Goal: Task Accomplishment & Management: Manage account settings

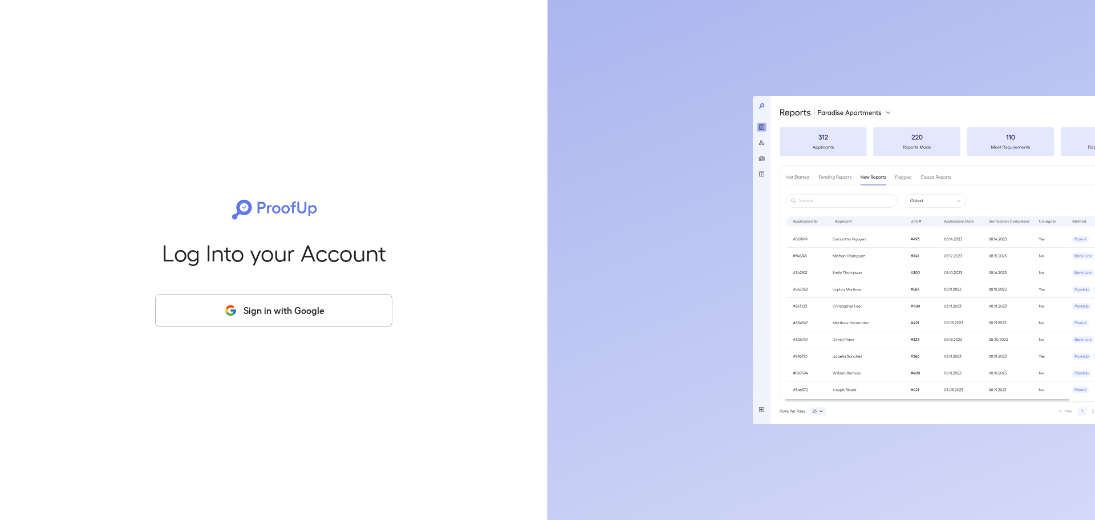
click at [361, 320] on button "Sign in with Google" at bounding box center [273, 310] width 237 height 33
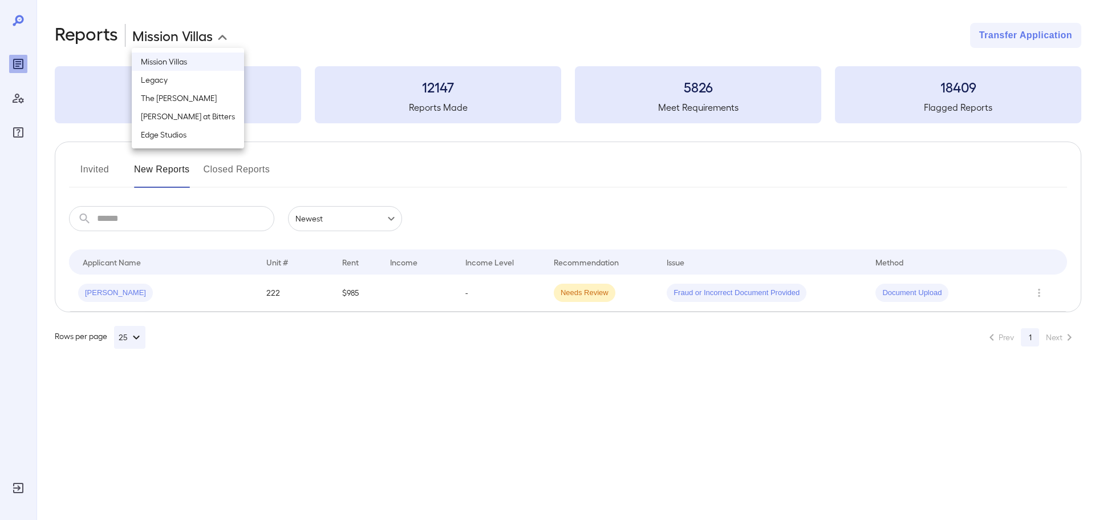
click at [225, 38] on body "**********" at bounding box center [547, 260] width 1095 height 520
click at [177, 123] on li "[PERSON_NAME] at Bitters" at bounding box center [188, 116] width 112 height 18
type input "**********"
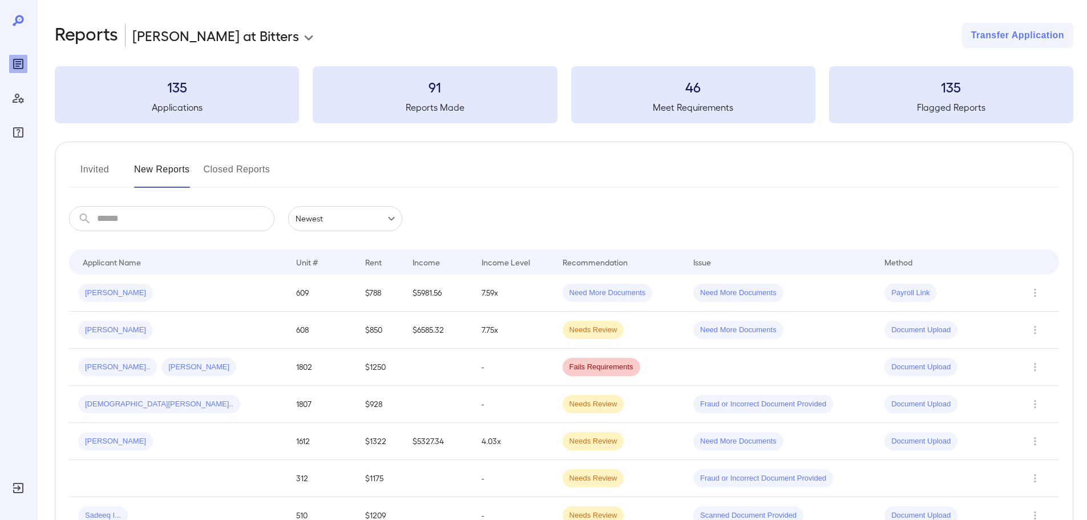
click at [99, 163] on button "Invited" at bounding box center [94, 173] width 51 height 27
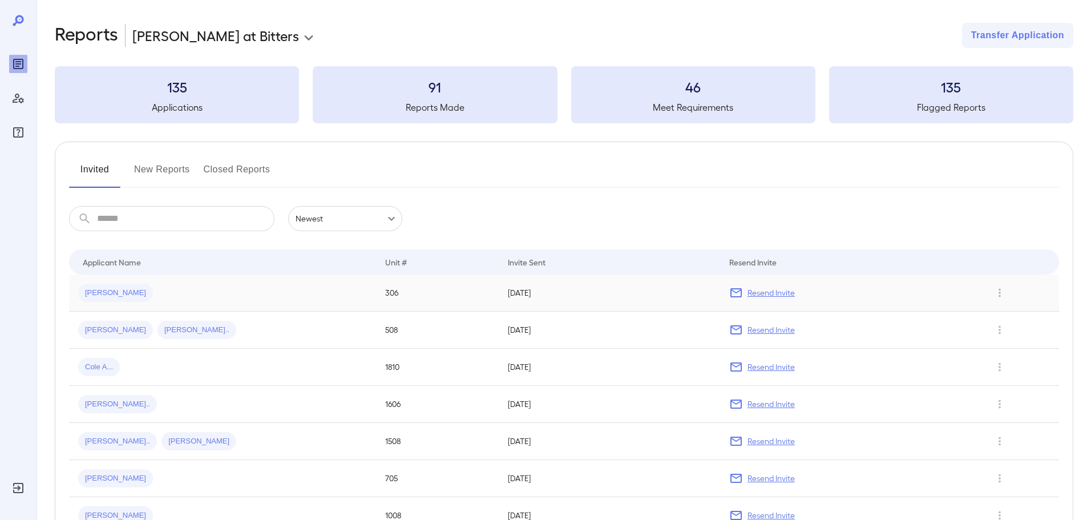
click at [119, 298] on span "[PERSON_NAME]" at bounding box center [115, 293] width 75 height 11
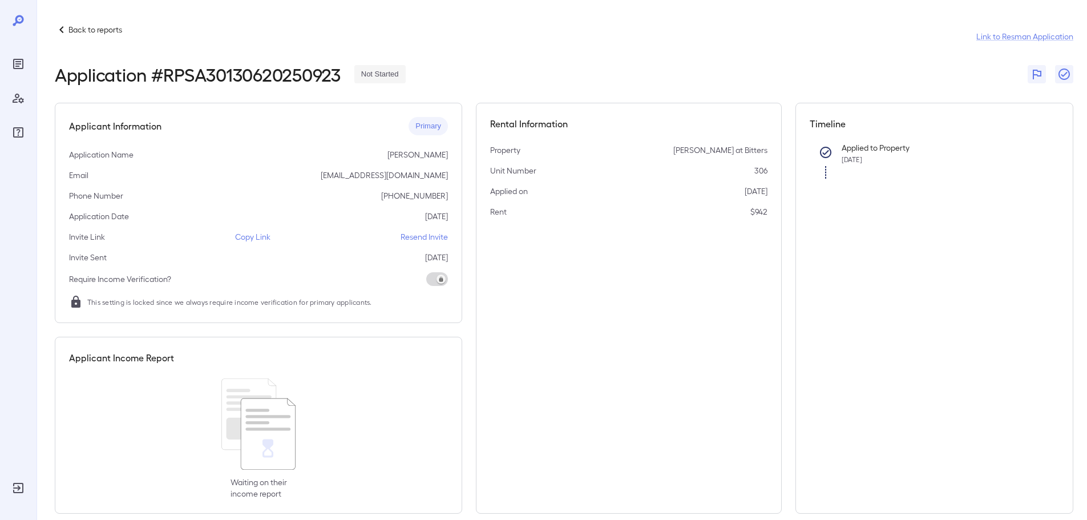
click at [254, 237] on p "Copy Link" at bounding box center [252, 236] width 35 height 11
click at [79, 31] on p "Back to reports" at bounding box center [95, 29] width 54 height 11
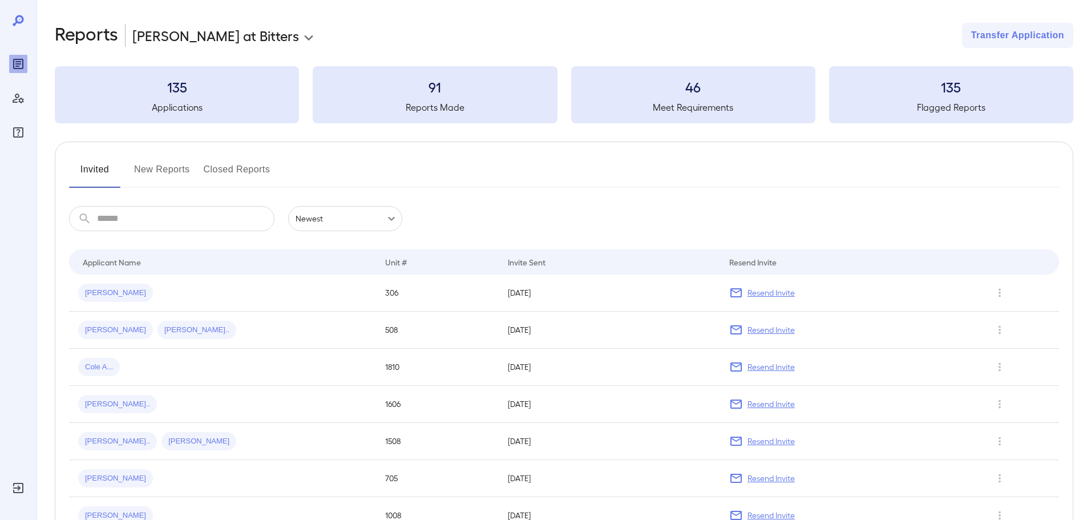
click at [160, 168] on button "New Reports" at bounding box center [162, 173] width 56 height 27
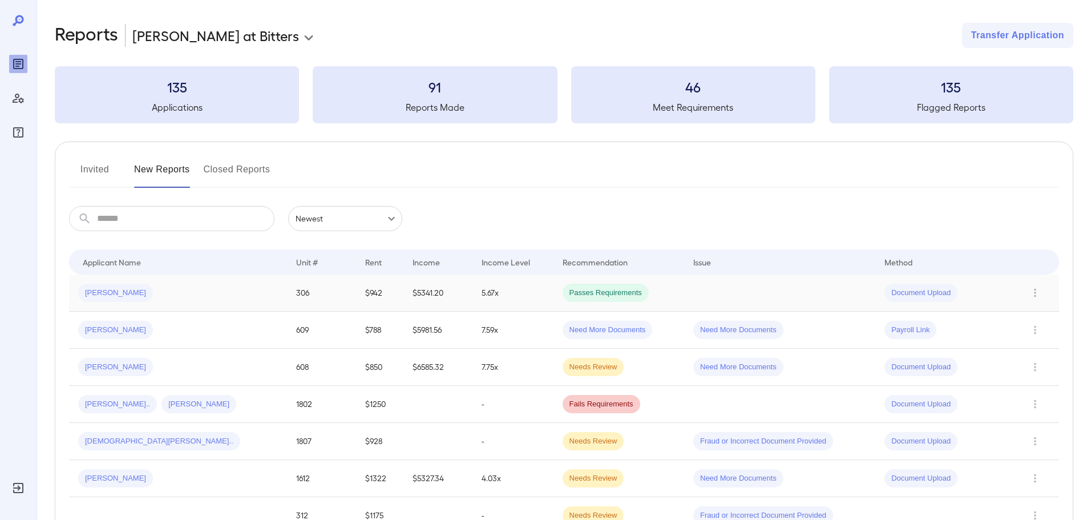
click at [181, 286] on div "[PERSON_NAME]" at bounding box center [178, 293] width 200 height 18
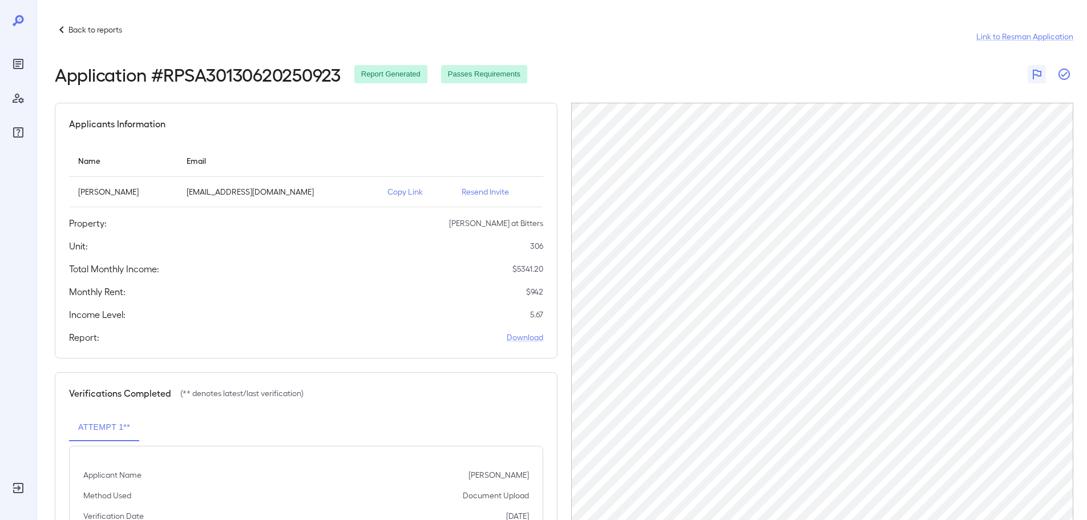
click at [1062, 66] on button "button" at bounding box center [1064, 74] width 18 height 18
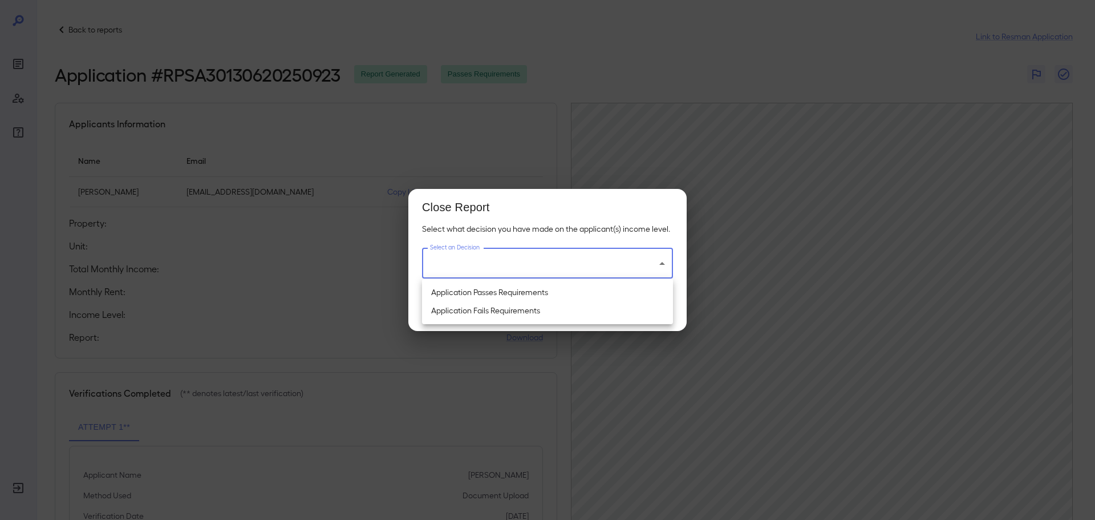
click at [630, 260] on body "Back to reports Link to Resman Application Application # RPSA30130620250923 Rep…" at bounding box center [547, 260] width 1095 height 520
click at [520, 293] on li "Application Passes Requirements" at bounding box center [547, 292] width 251 height 18
type input "**********"
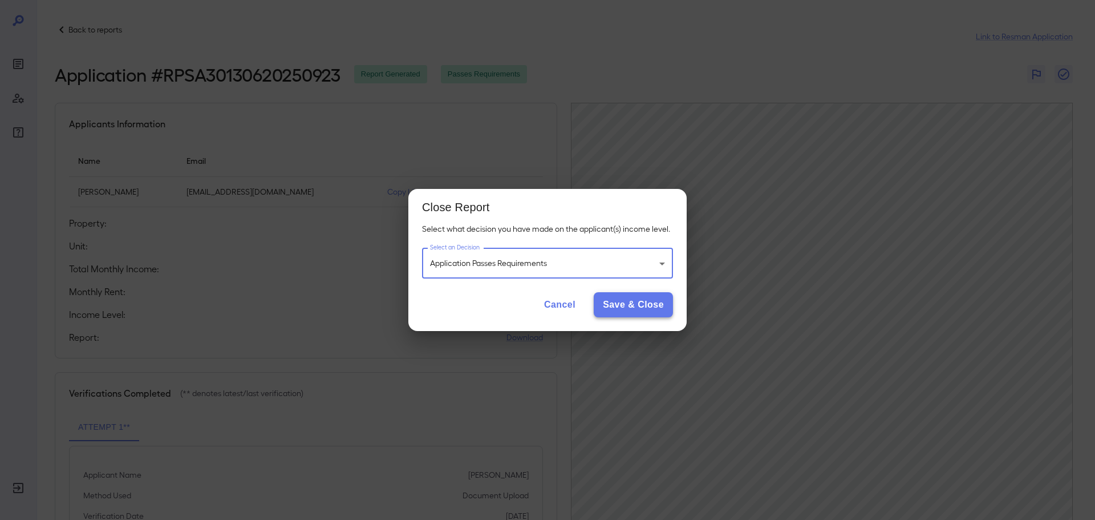
click at [625, 300] on button "Save & Close" at bounding box center [633, 304] width 79 height 25
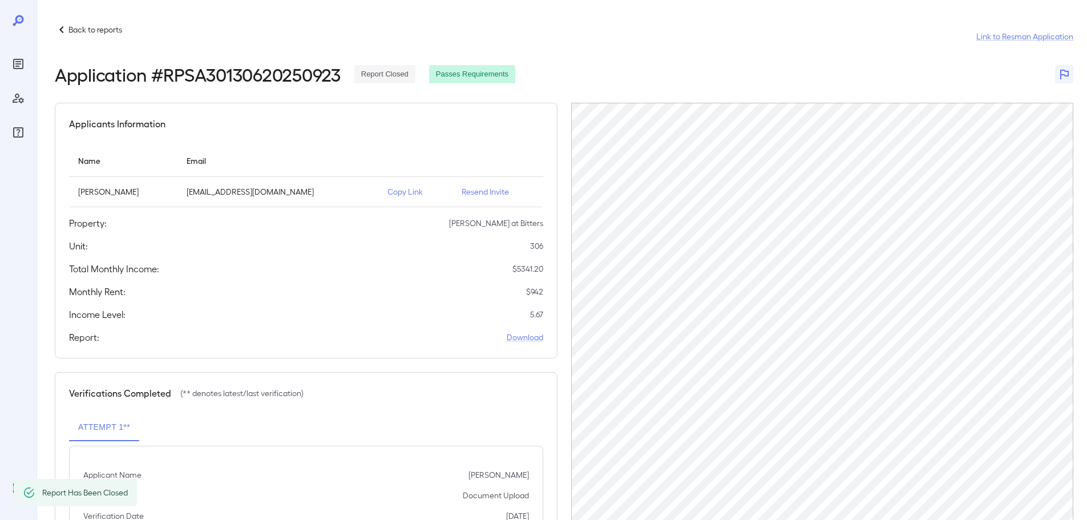
click at [111, 25] on p "Back to reports" at bounding box center [95, 29] width 54 height 11
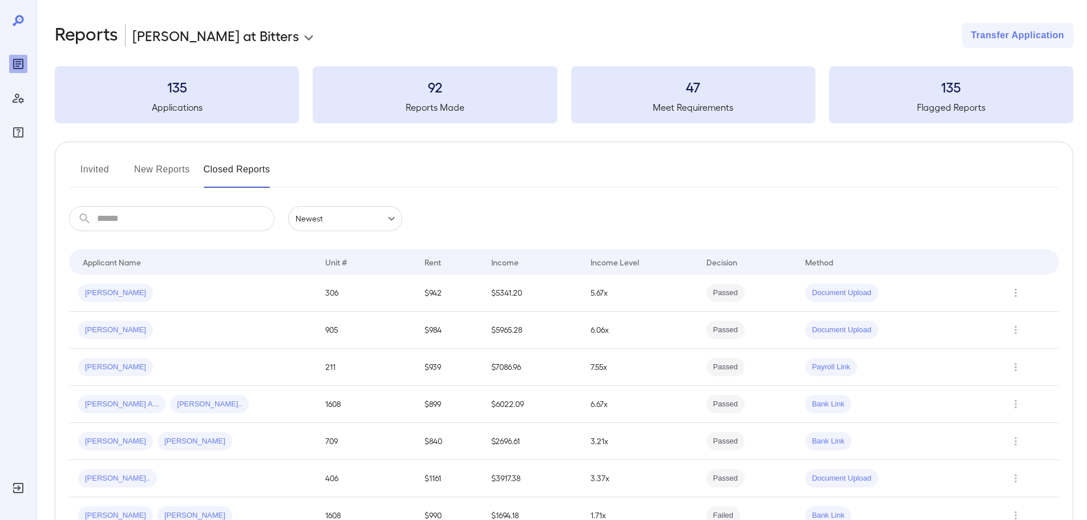
click at [155, 165] on button "New Reports" at bounding box center [162, 173] width 56 height 27
